Goal: Find specific page/section: Find specific page/section

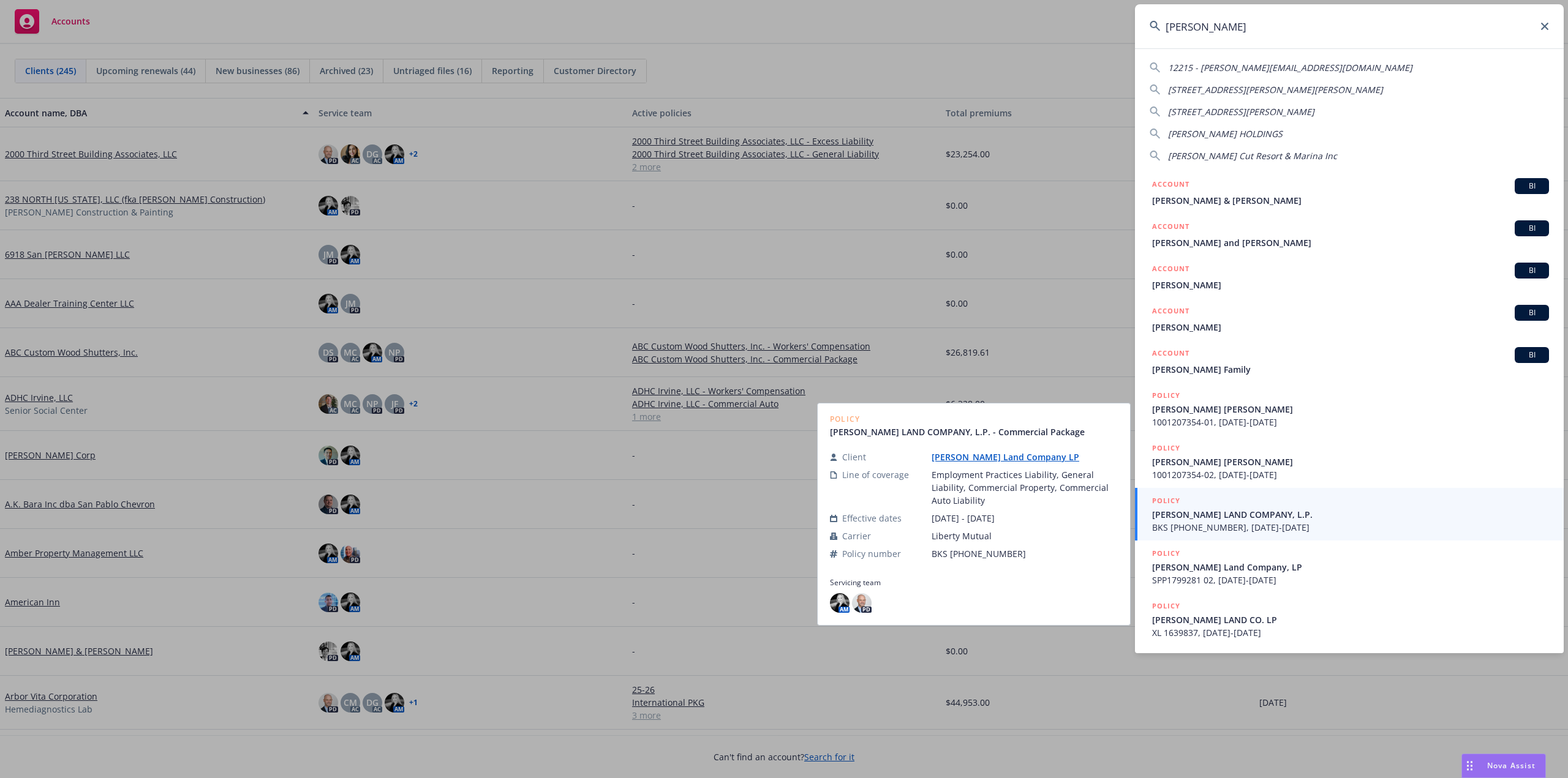
type input "[PERSON_NAME]"
click at [1220, 519] on span "[PERSON_NAME] LAND COMPANY, L.P." at bounding box center [1351, 515] width 397 height 13
